Goal: Task Accomplishment & Management: Use online tool/utility

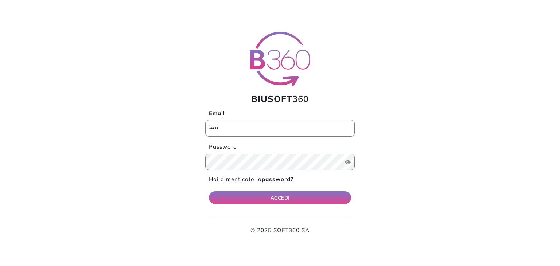
type input "**********"
click at [291, 195] on button "ACCEDI" at bounding box center [280, 197] width 142 height 13
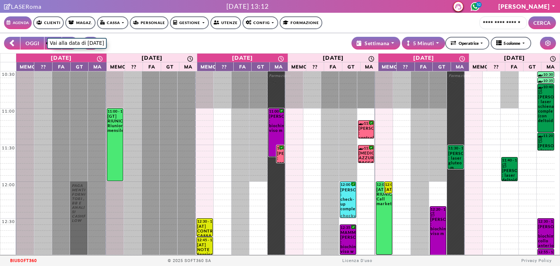
select select "*"
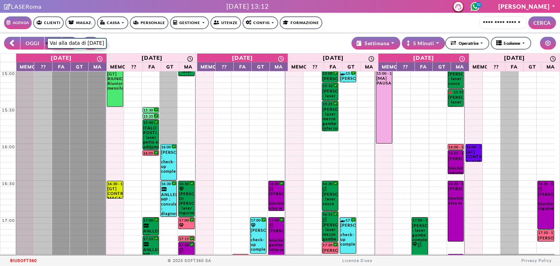
scroll to position [339, 0]
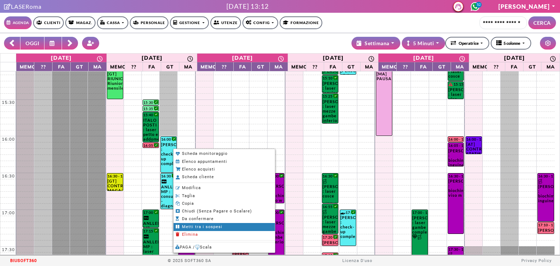
click at [196, 226] on span "Metti tra i sospesi" at bounding box center [202, 226] width 40 height 5
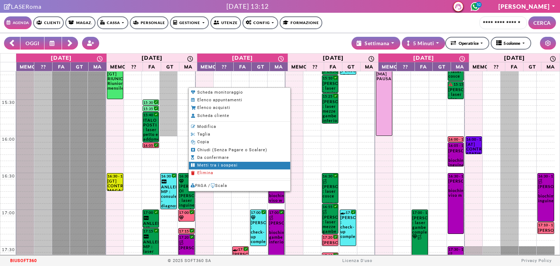
click at [214, 163] on span "Metti tra i sospesi" at bounding box center [217, 165] width 40 height 5
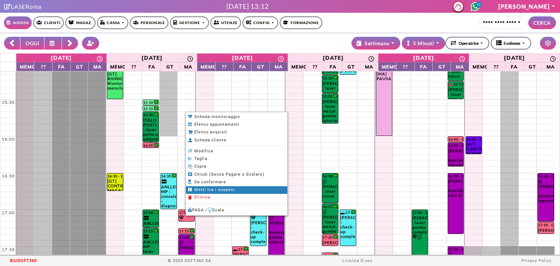
click at [198, 187] on span "Metti tra i sospesi" at bounding box center [214, 189] width 40 height 5
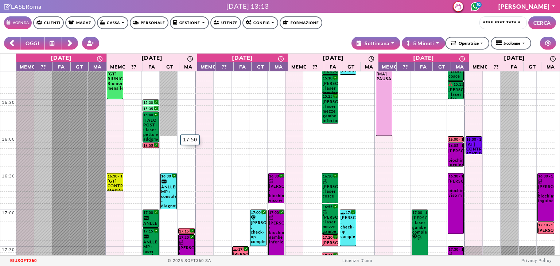
scroll to position [478, 0]
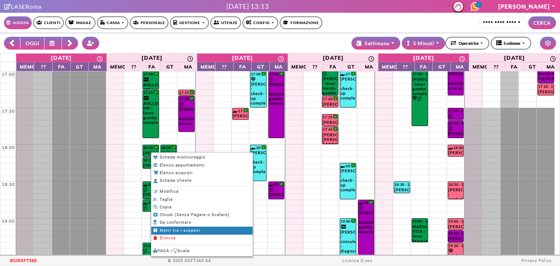
click at [166, 228] on span "Metti tra i sospesi" at bounding box center [180, 230] width 40 height 5
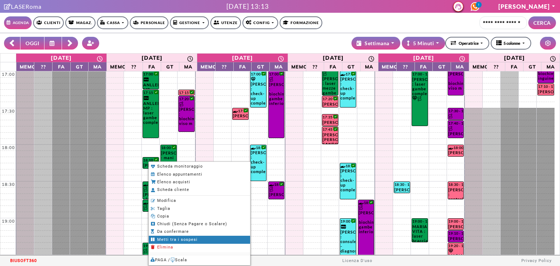
click at [164, 239] on span "Metti tra i sospesi" at bounding box center [177, 239] width 40 height 5
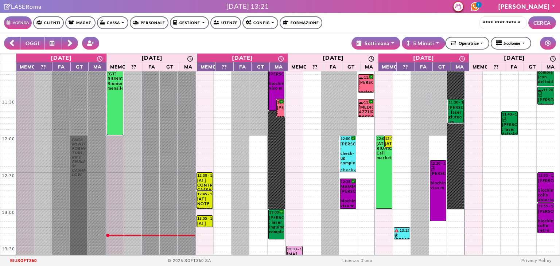
scroll to position [17, 0]
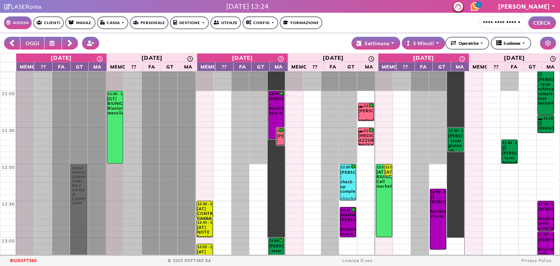
click at [259, 33] on div "**********" at bounding box center [280, 43] width 560 height 20
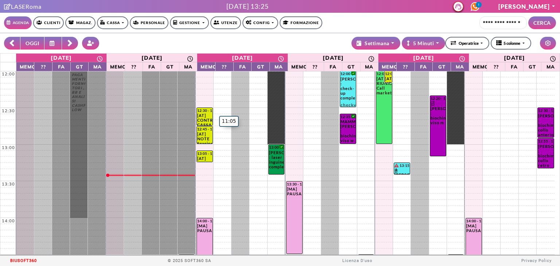
scroll to position [0, 0]
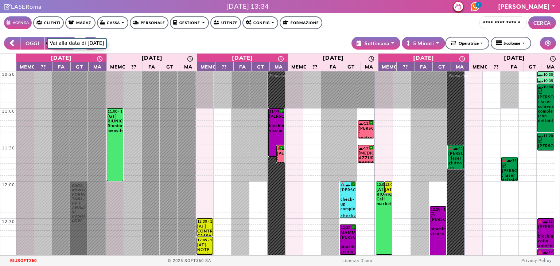
click at [33, 48] on button "OGGI" at bounding box center [32, 43] width 24 height 13
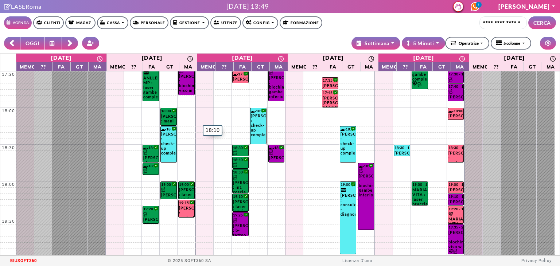
scroll to position [380, 0]
